Goal: Task Accomplishment & Management: Complete application form

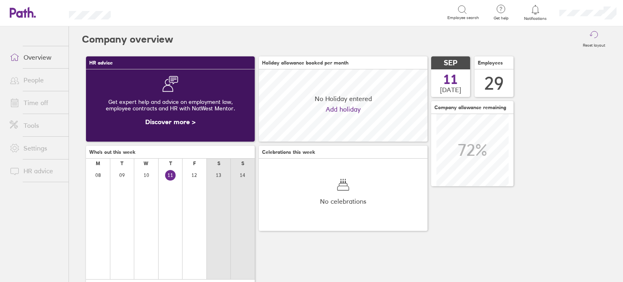
scroll to position [72, 169]
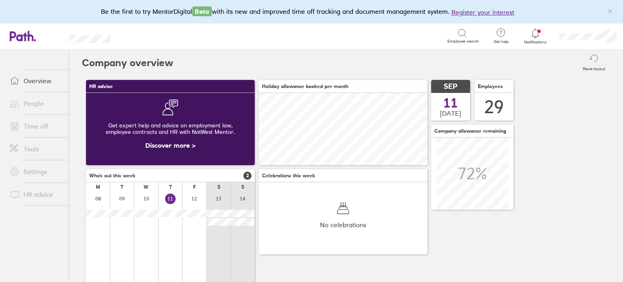
click at [44, 105] on link "People" at bounding box center [35, 103] width 65 height 16
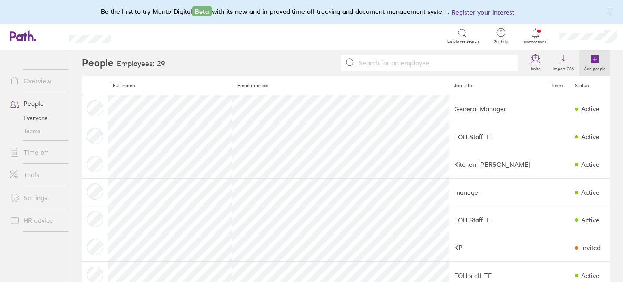
click at [591, 57] on icon at bounding box center [595, 59] width 8 height 8
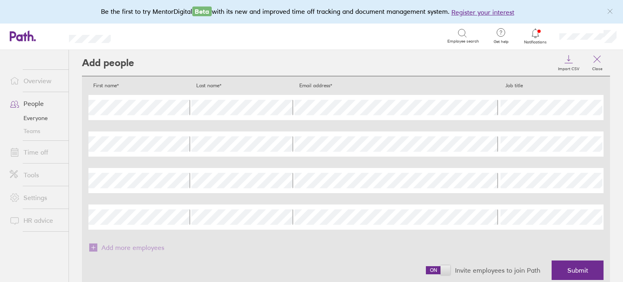
click at [544, 86] on h4 "Job title" at bounding box center [552, 86] width 103 height 6
click at [573, 268] on span "Submit" at bounding box center [577, 269] width 21 height 7
click at [0, 281] on nordpass-portal at bounding box center [0, 282] width 0 height 0
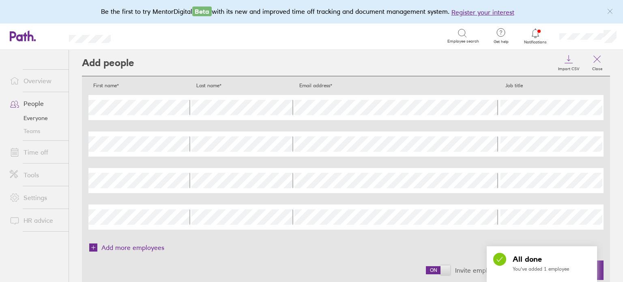
click at [565, 266] on p "You've added 1 employee" at bounding box center [552, 269] width 78 height 6
